Goal: Task Accomplishment & Management: Manage account settings

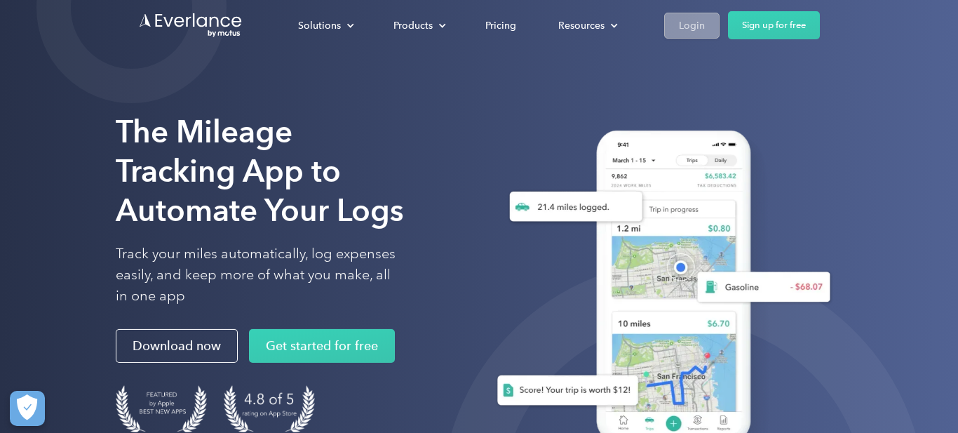
click at [690, 24] on div "Login" at bounding box center [692, 26] width 26 height 18
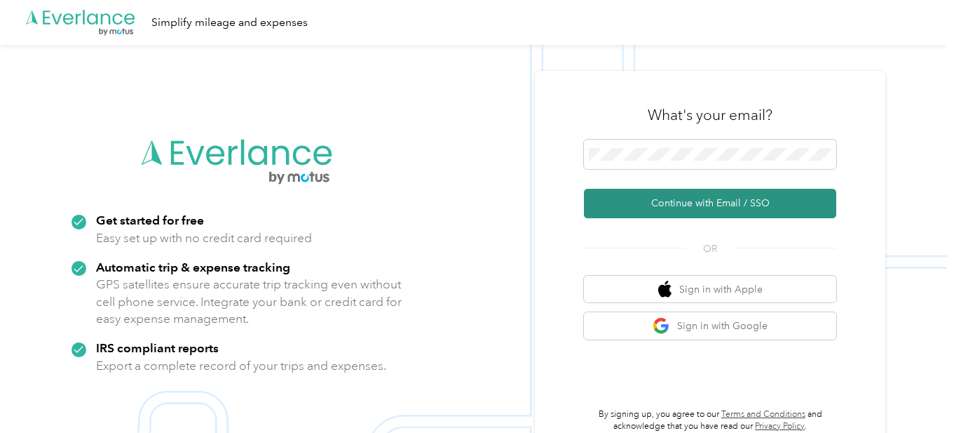
click at [704, 205] on button "Continue with Email / SSO" at bounding box center [710, 203] width 252 height 29
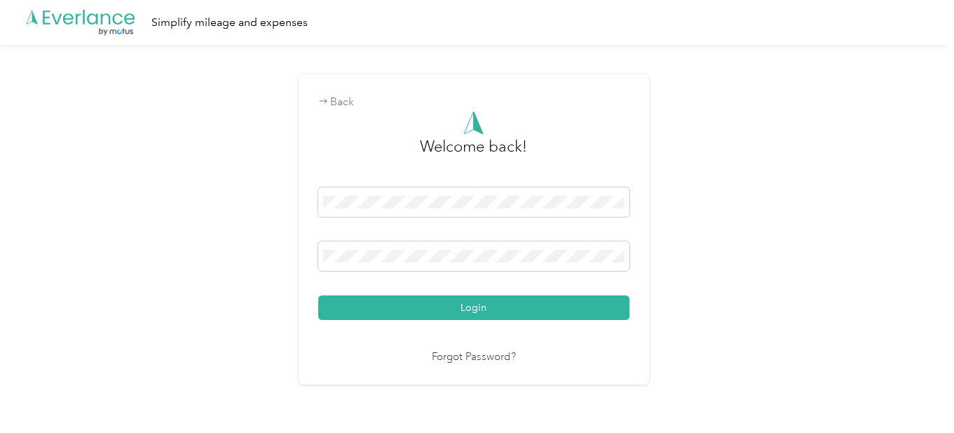
click at [318, 295] on button "Login" at bounding box center [473, 307] width 311 height 25
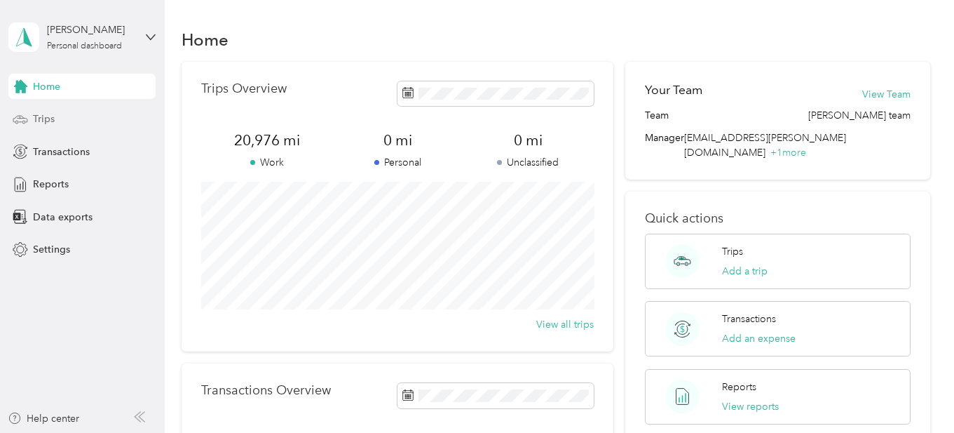
click at [45, 118] on span "Trips" at bounding box center [44, 118] width 22 height 15
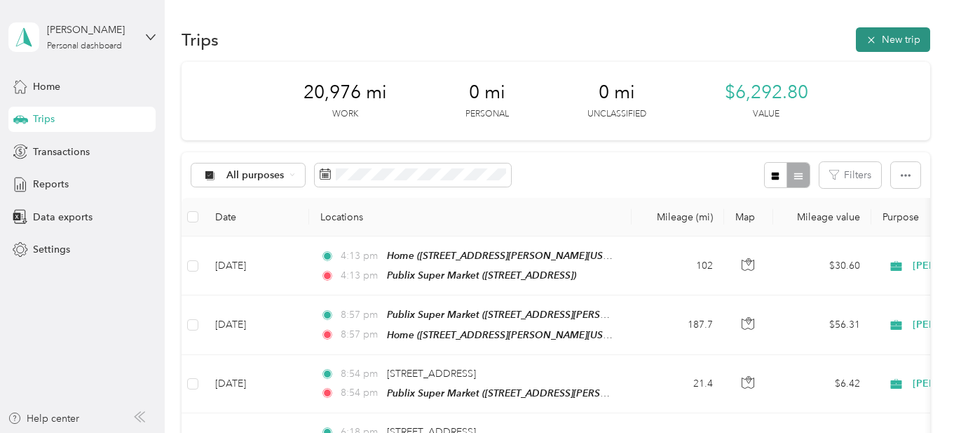
click at [896, 36] on button "New trip" at bounding box center [893, 39] width 74 height 25
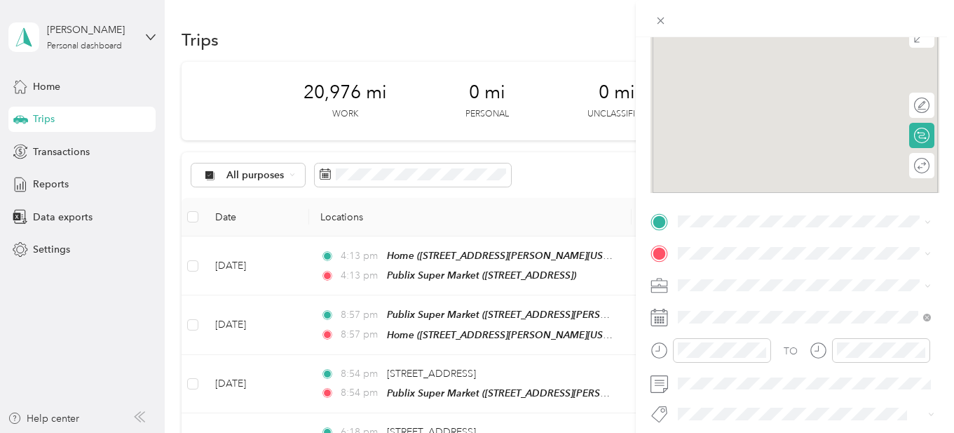
scroll to position [138, 0]
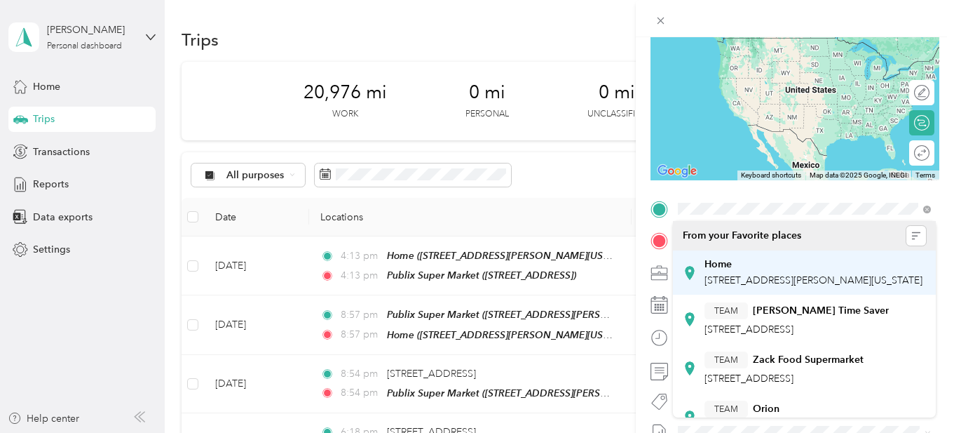
click at [750, 280] on span "[STREET_ADDRESS][PERSON_NAME][US_STATE]" at bounding box center [814, 280] width 218 height 12
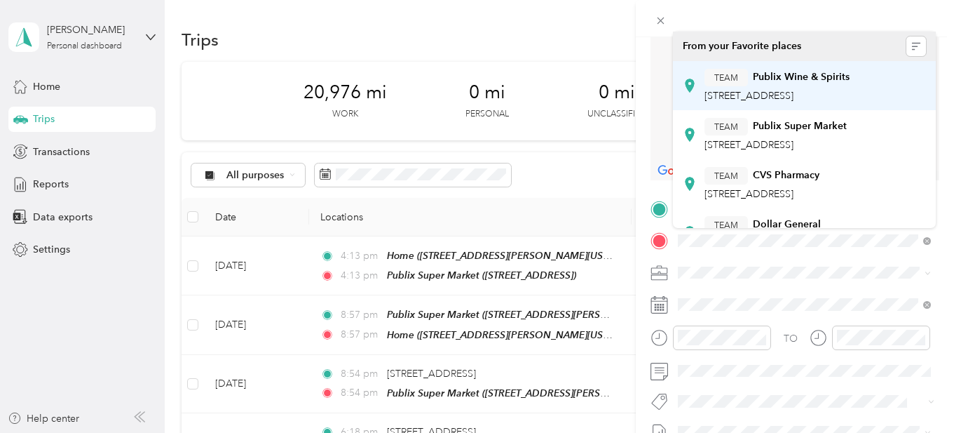
click at [773, 97] on span "[STREET_ADDRESS]" at bounding box center [749, 96] width 89 height 12
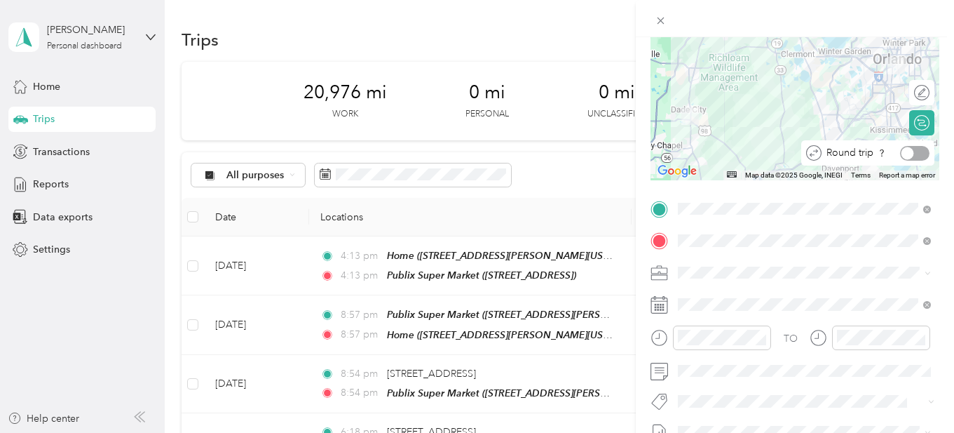
click at [917, 156] on div at bounding box center [914, 153] width 29 height 15
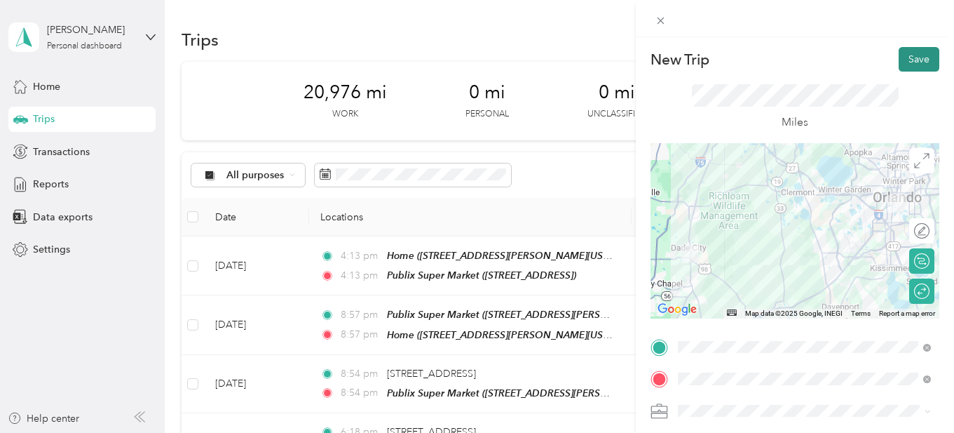
click at [916, 55] on button "Save" at bounding box center [919, 59] width 41 height 25
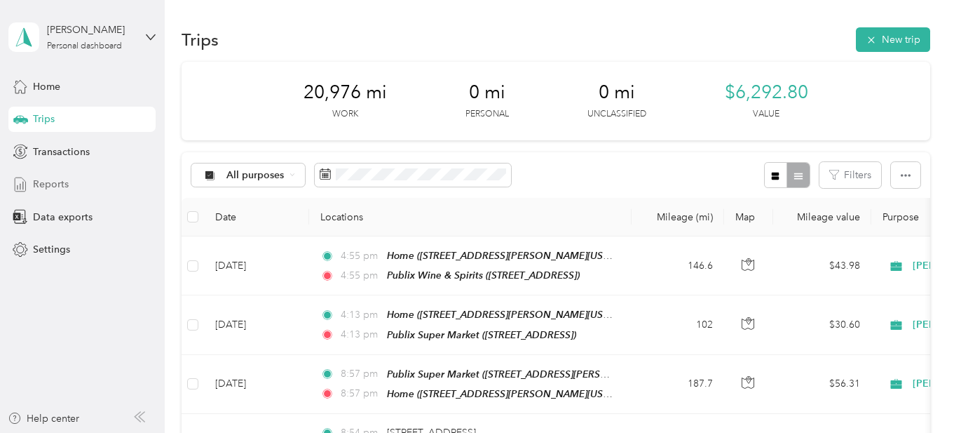
click at [46, 186] on span "Reports" at bounding box center [51, 184] width 36 height 15
